Goal: Navigation & Orientation: Understand site structure

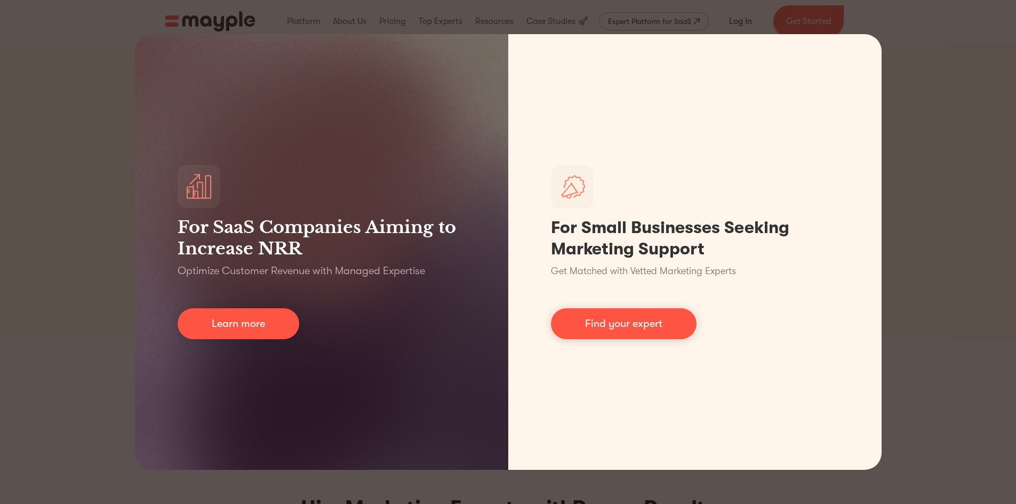
click at [938, 85] on div "For SaaS Companies Aiming to Increase NRR Optimize Customer Revenue with Manage…" at bounding box center [508, 252] width 1016 height 504
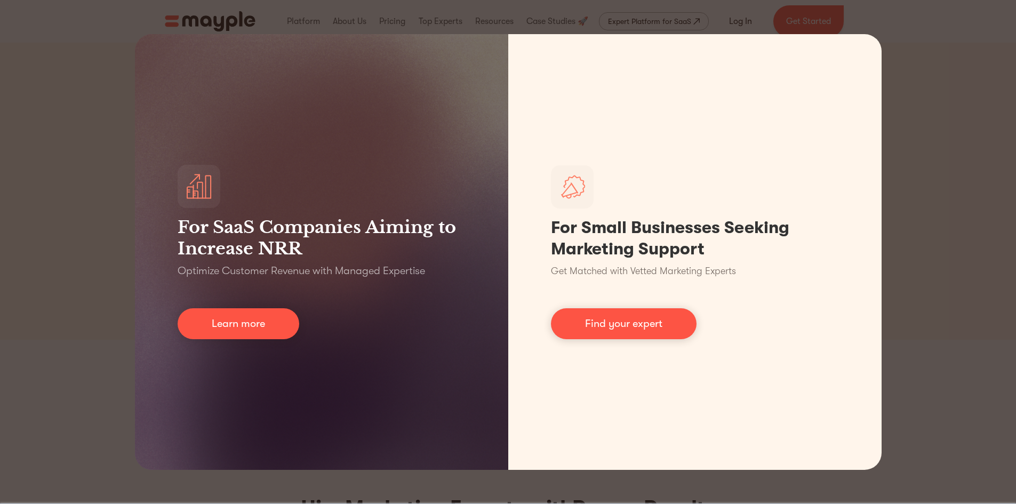
click at [86, 118] on div "For SaaS Companies Aiming to Increase NRR Optimize Customer Revenue with Manage…" at bounding box center [508, 252] width 1016 height 504
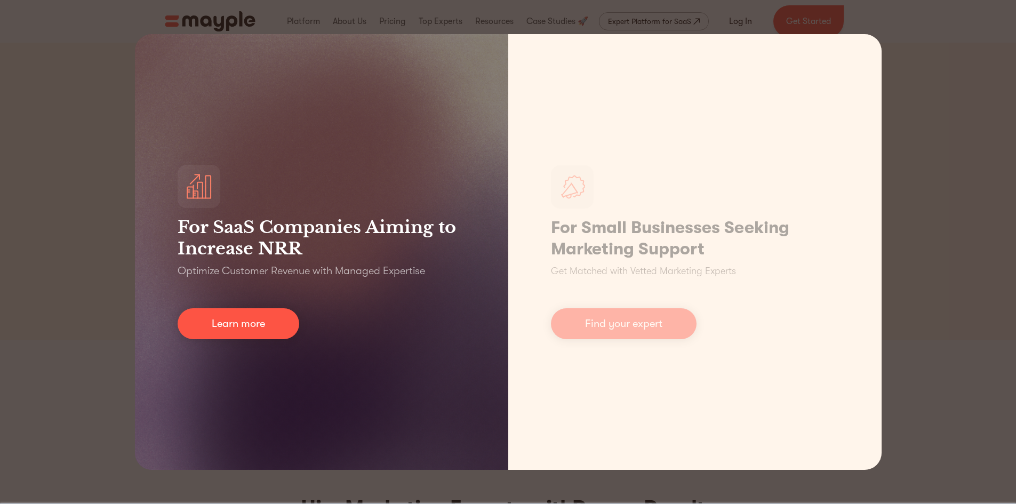
click at [304, 104] on div "For SaaS Companies Aiming to Increase NRR Optimize Customer Revenue with Manage…" at bounding box center [321, 252] width 373 height 436
click at [139, 65] on div "For SaaS Companies Aiming to Increase NRR Optimize Customer Revenue with Manage…" at bounding box center [321, 252] width 373 height 436
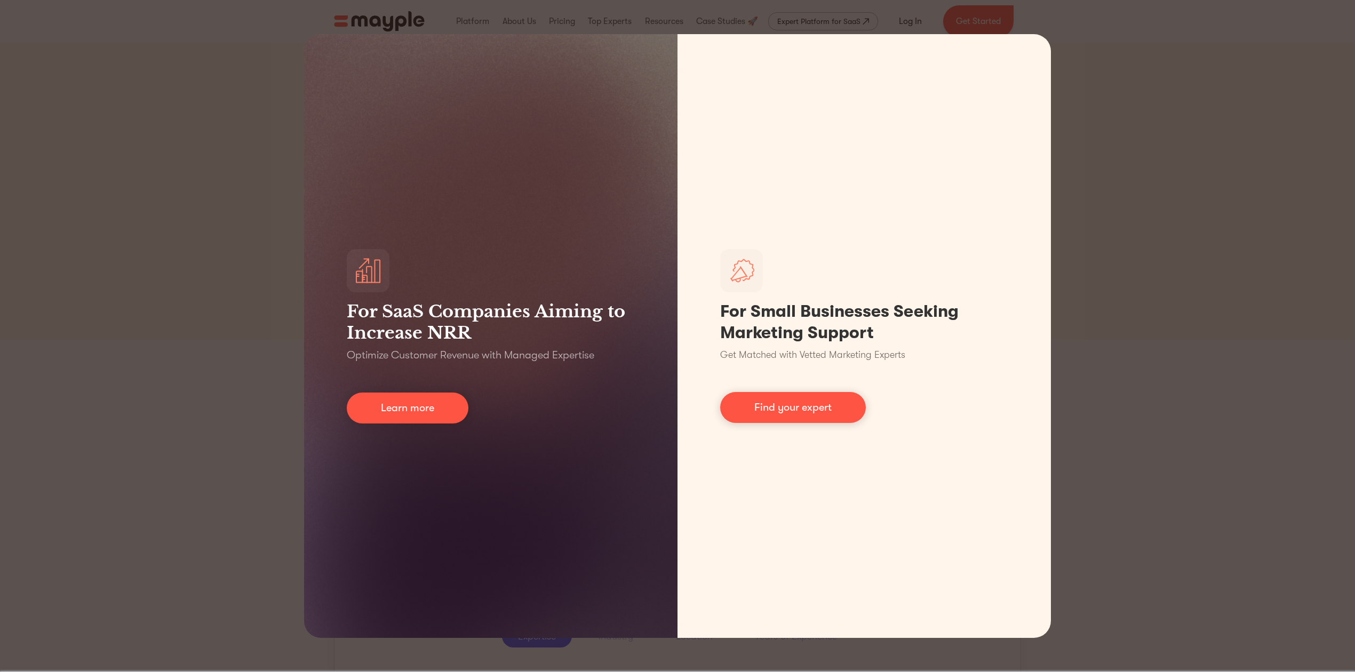
click at [1015, 120] on div "For SaaS Companies Aiming to Increase NRR Optimize Customer Revenue with Manage…" at bounding box center [677, 336] width 1355 height 672
click at [1015, 61] on div "For SaaS Companies Aiming to Increase NRR Optimize Customer Revenue with Manage…" at bounding box center [677, 336] width 1355 height 672
click at [1015, 109] on div "For SaaS Companies Aiming to Increase NRR Optimize Customer Revenue with Manage…" at bounding box center [677, 336] width 1355 height 672
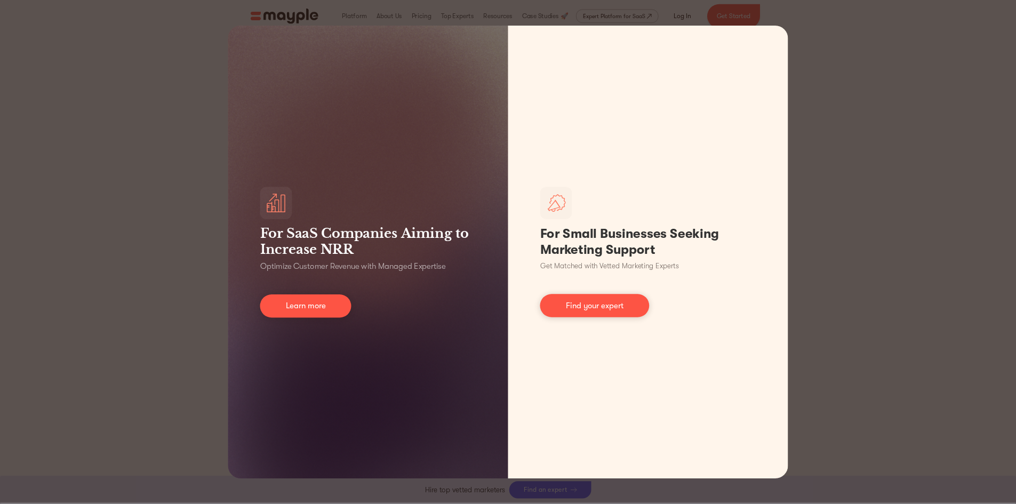
scroll to position [356, 0]
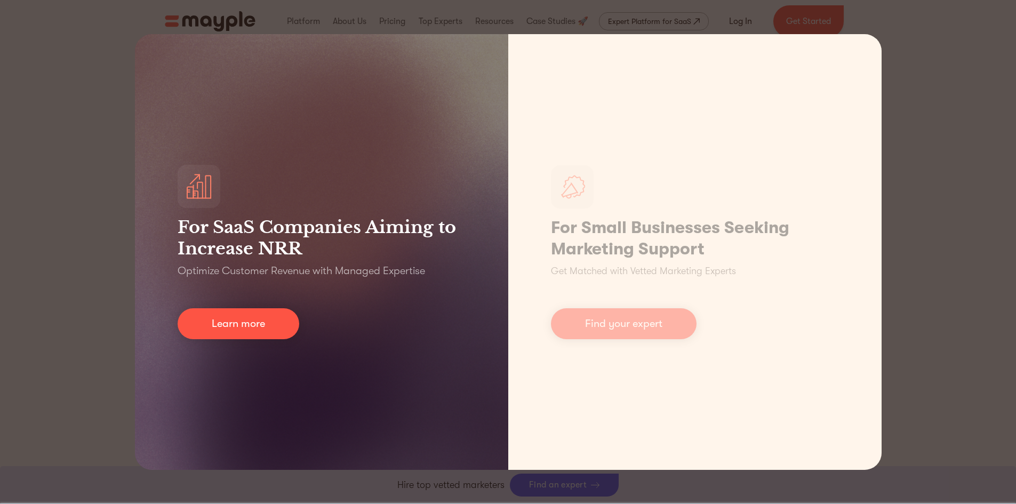
click at [366, 309] on div "For SaaS Companies Aiming to Increase NRR Optimize Customer Revenue with Manage…" at bounding box center [321, 252] width 373 height 436
click at [271, 316] on link "Learn more" at bounding box center [239, 323] width 122 height 31
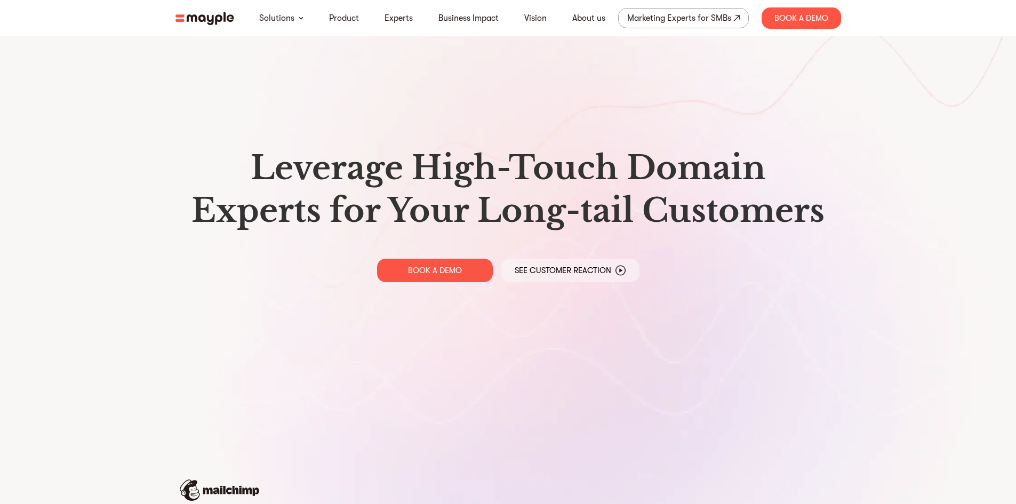
click at [227, 20] on img at bounding box center [204, 18] width 59 height 13
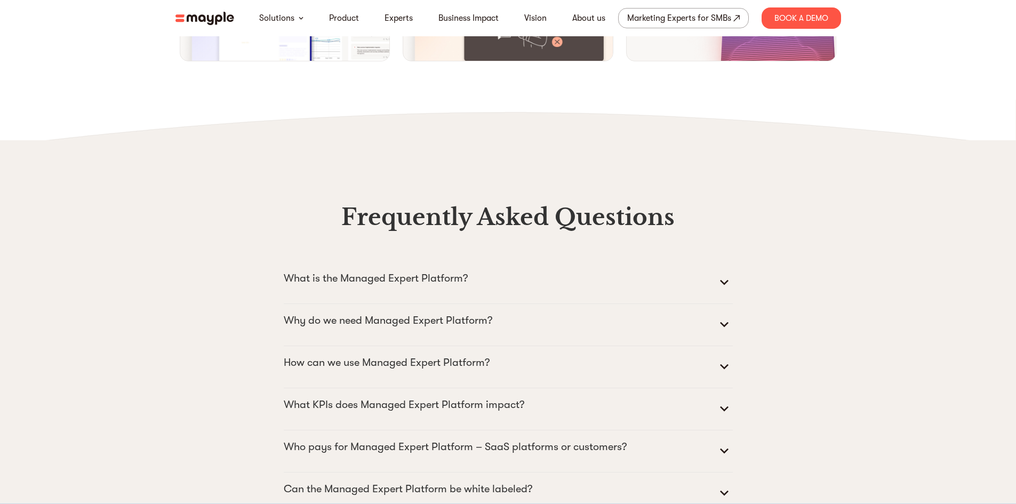
scroll to position [4643, 0]
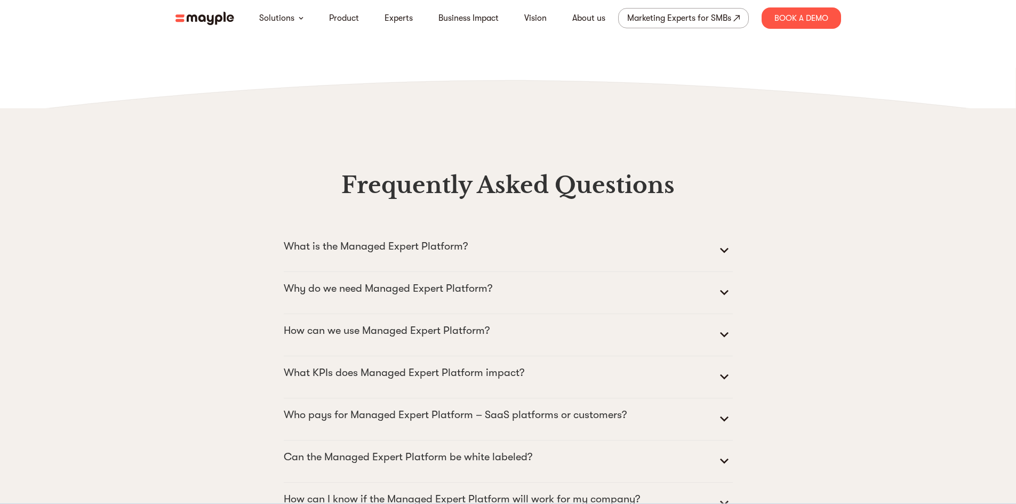
click at [216, 20] on img at bounding box center [204, 18] width 59 height 13
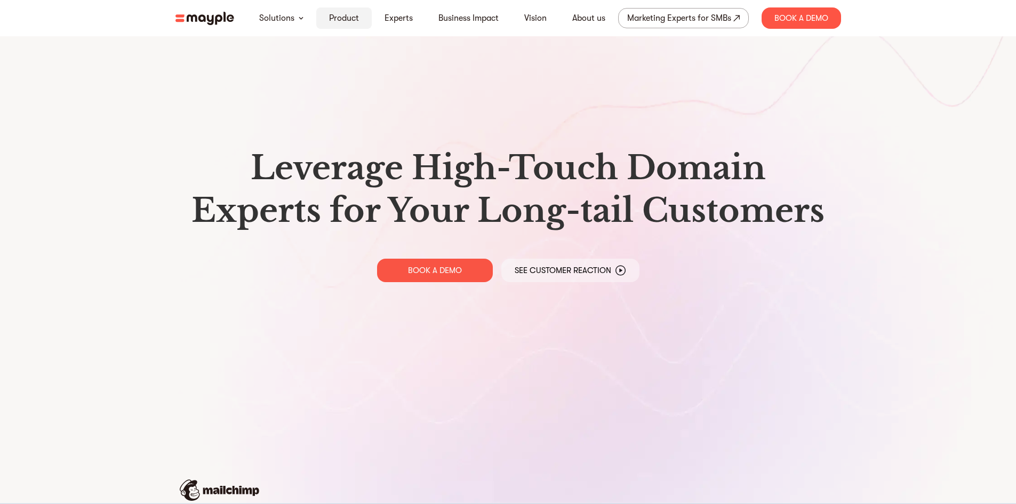
click at [354, 20] on link "Product" at bounding box center [344, 18] width 30 height 13
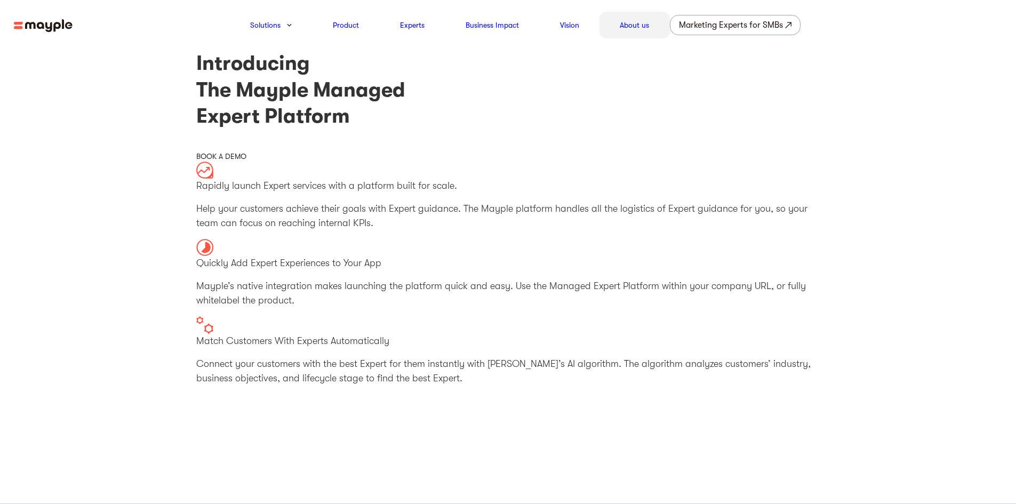
click at [638, 25] on link "About us" at bounding box center [634, 25] width 29 height 13
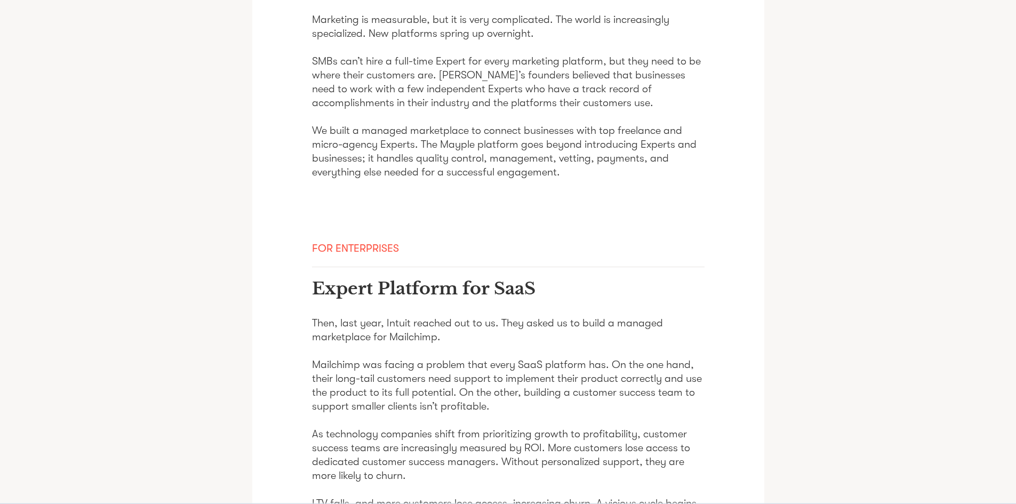
scroll to position [1013, 0]
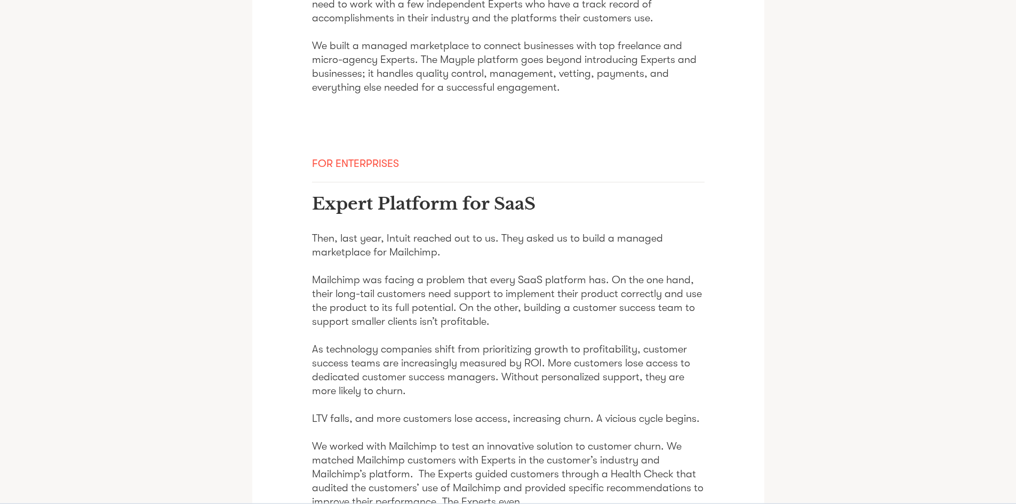
click at [279, 223] on div "It was 2017. Gig economy companies like Uber, Lyft, Instacart, and Airbnb were …" at bounding box center [508, 136] width 512 height 1835
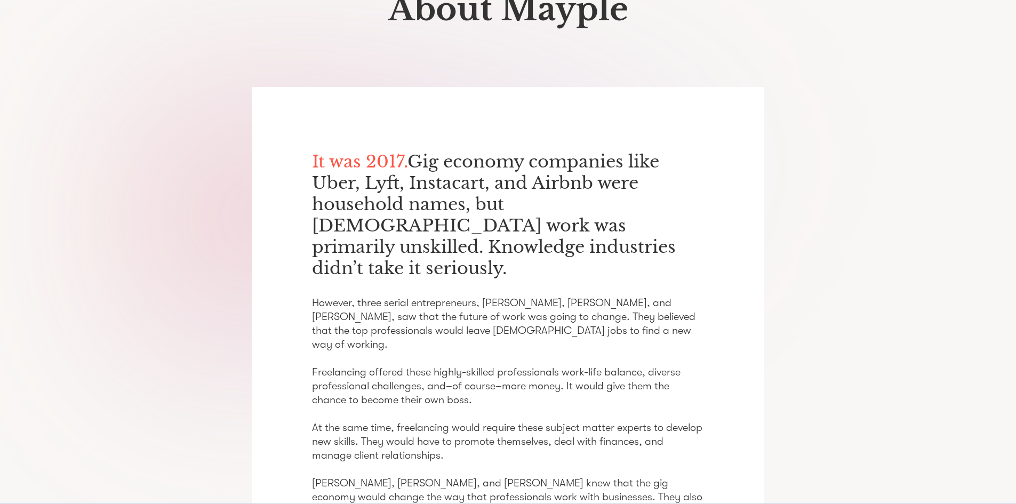
scroll to position [0, 0]
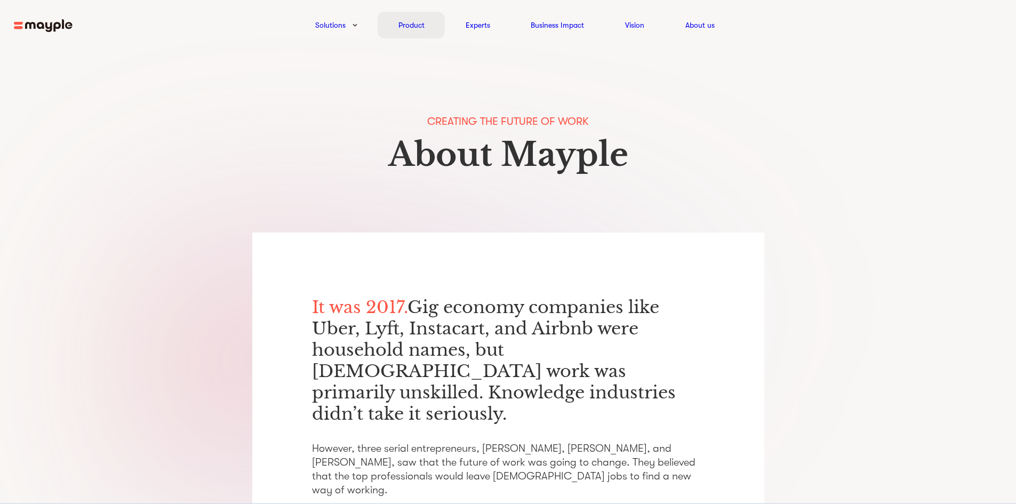
click at [419, 21] on link "Product" at bounding box center [411, 25] width 26 height 13
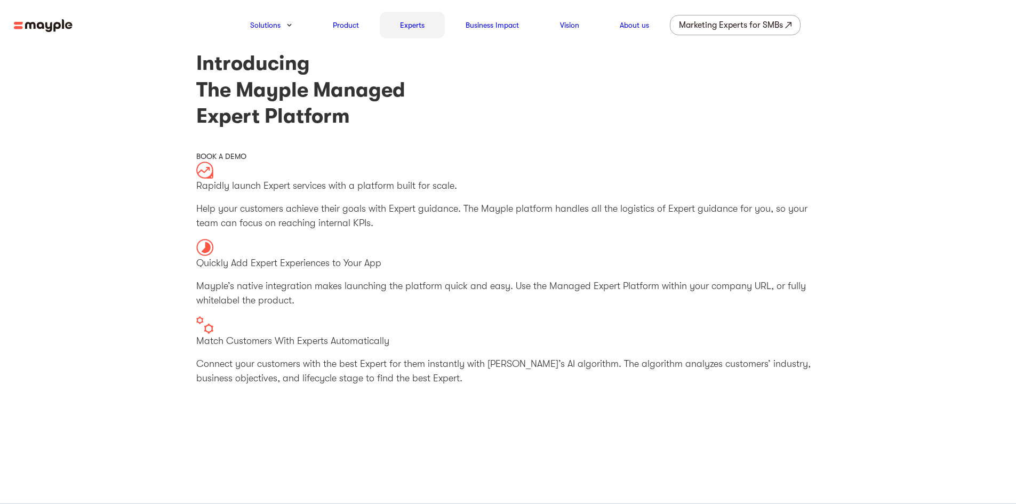
click at [411, 25] on link "Experts" at bounding box center [412, 25] width 25 height 13
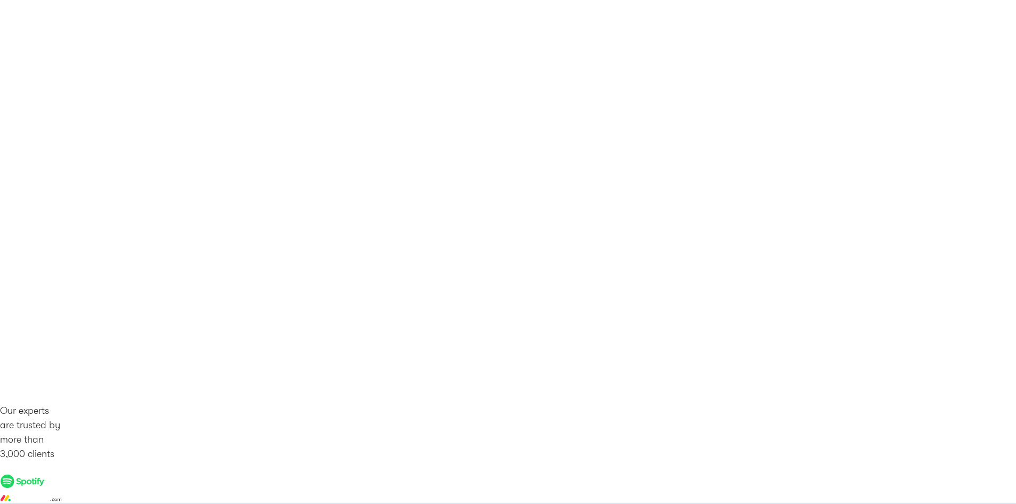
scroll to position [1013, 0]
